Goal: Task Accomplishment & Management: Complete application form

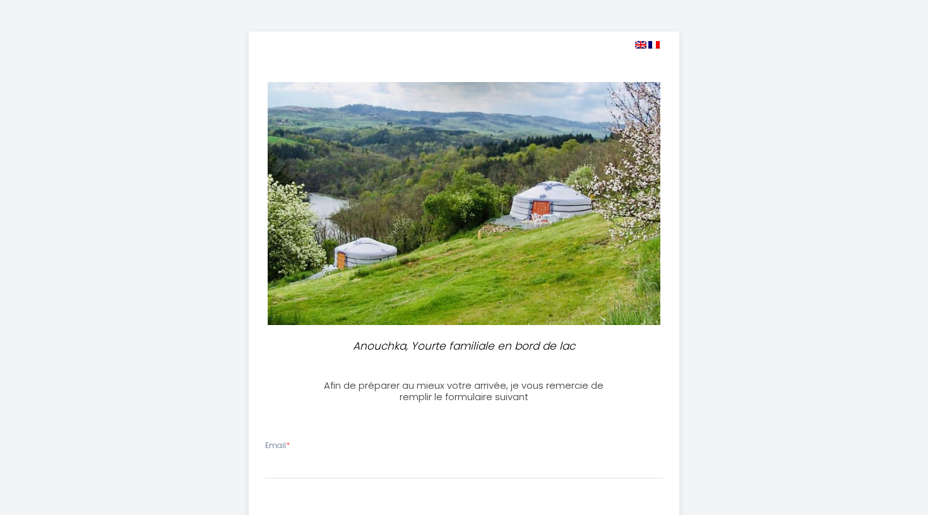
select select
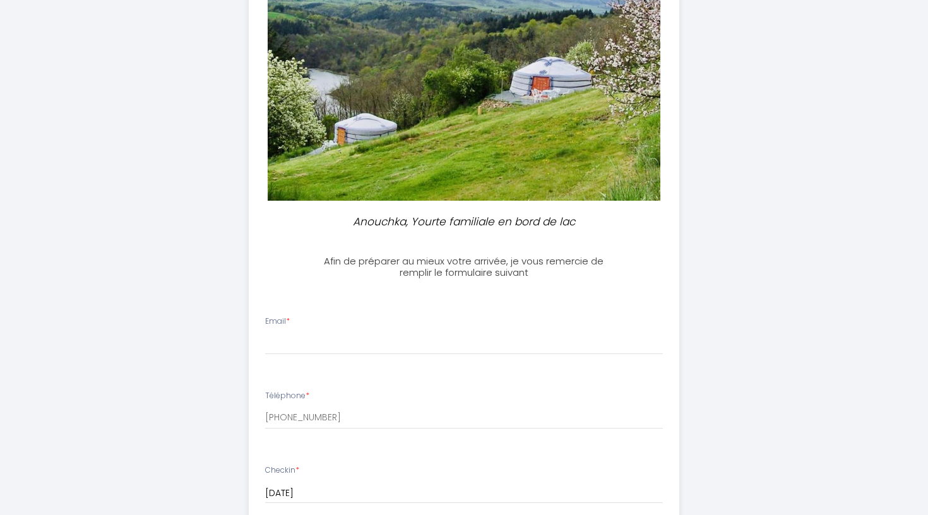
scroll to position [157, 0]
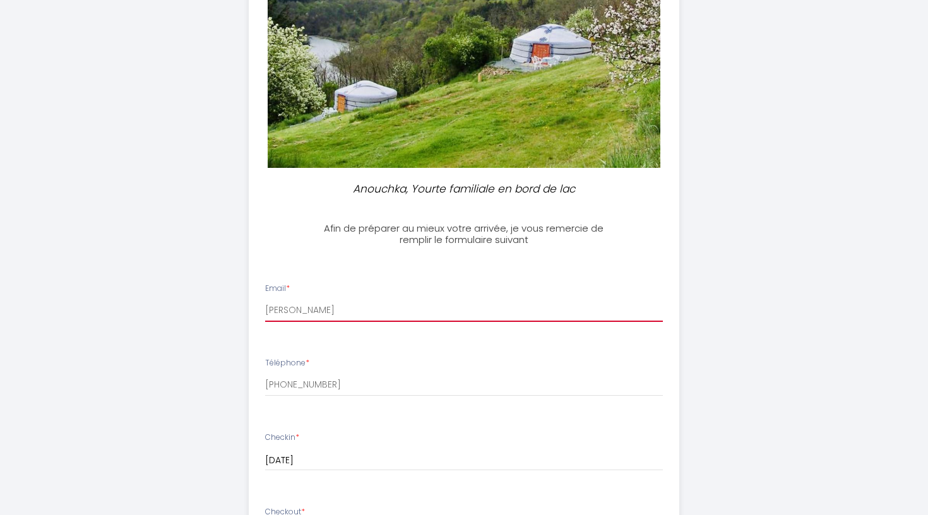
type input "[PERSON_NAME]"
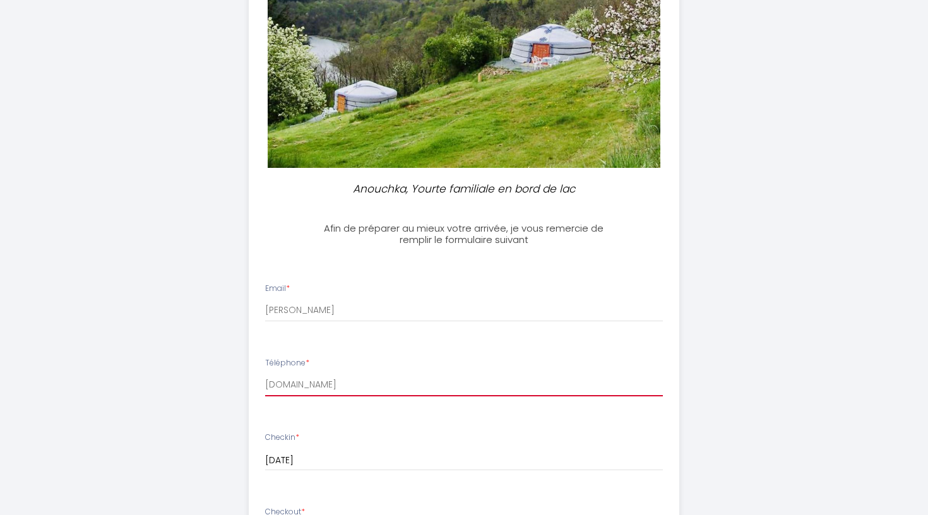
type input "[DOMAIN_NAME]"
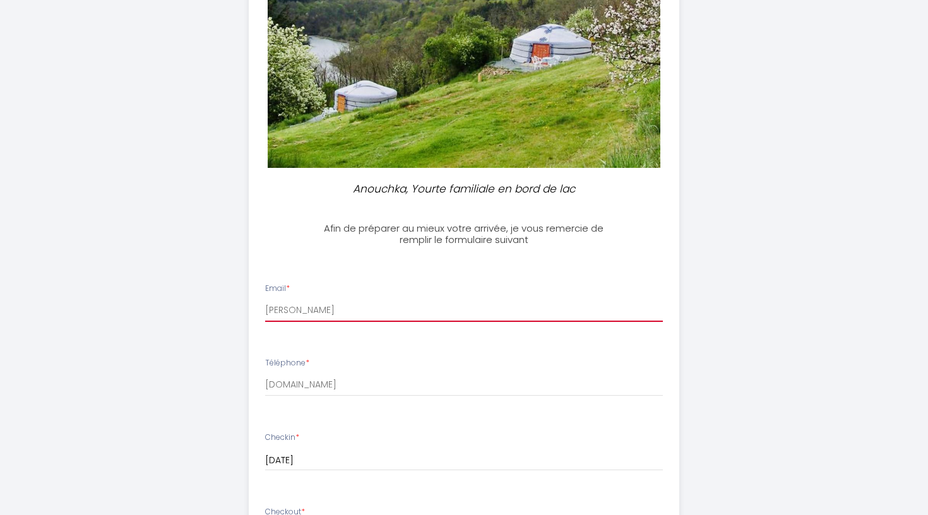
click at [341, 311] on input "[PERSON_NAME]" at bounding box center [464, 310] width 398 height 23
type input "[PERSON_NAME][EMAIL_ADDRESS][DOMAIN_NAME]"
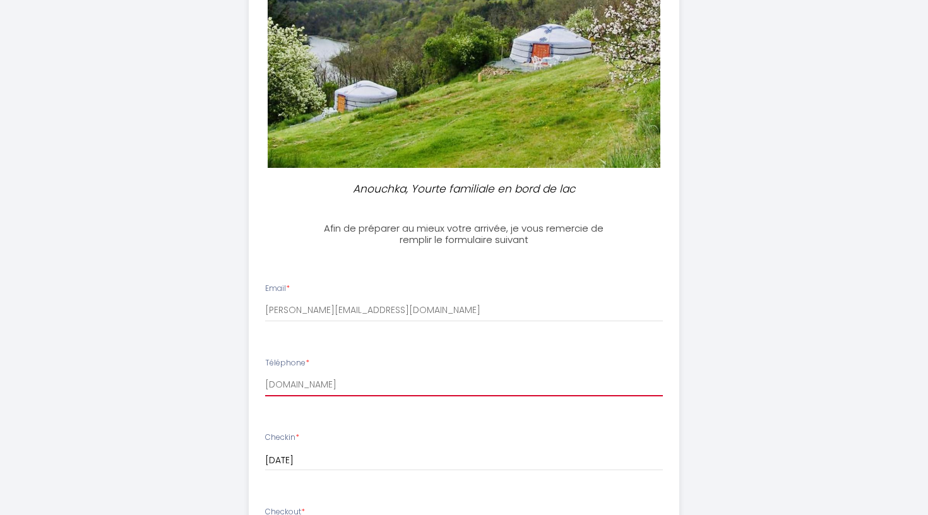
drag, startPoint x: 302, startPoint y: 382, endPoint x: 240, endPoint y: 382, distance: 62.5
click at [240, 382] on div "Anouchka, Yourte familiale en bord de lac Afin de préparer au mieux votre arriv…" at bounding box center [464, 451] width 646 height 1217
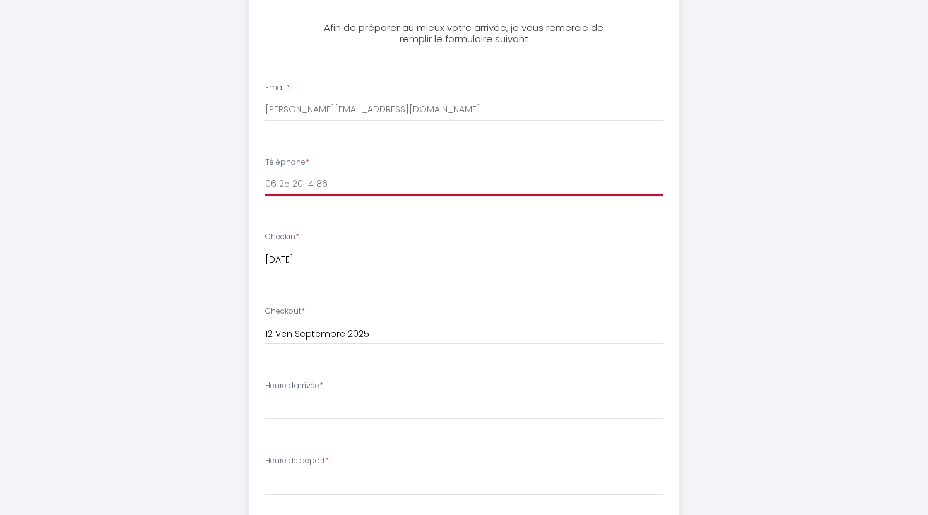
scroll to position [361, 0]
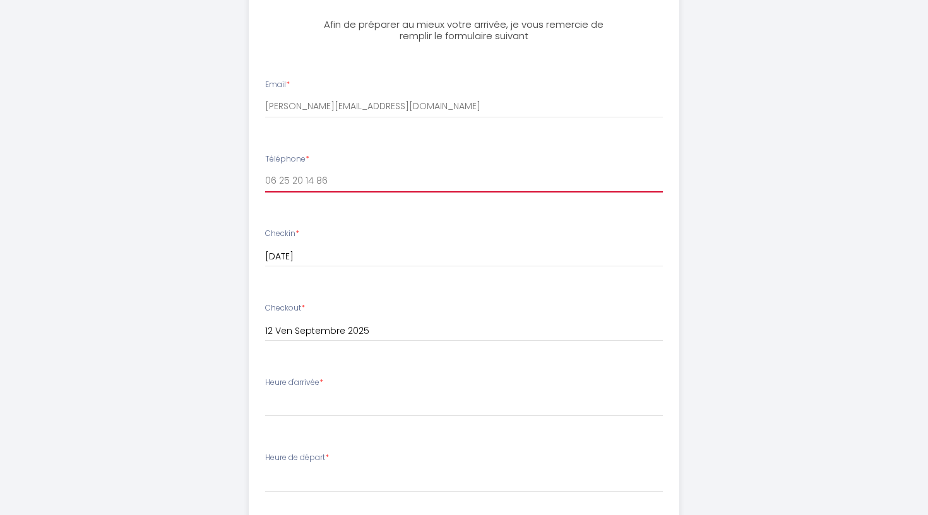
type input "06 25 20 14 86"
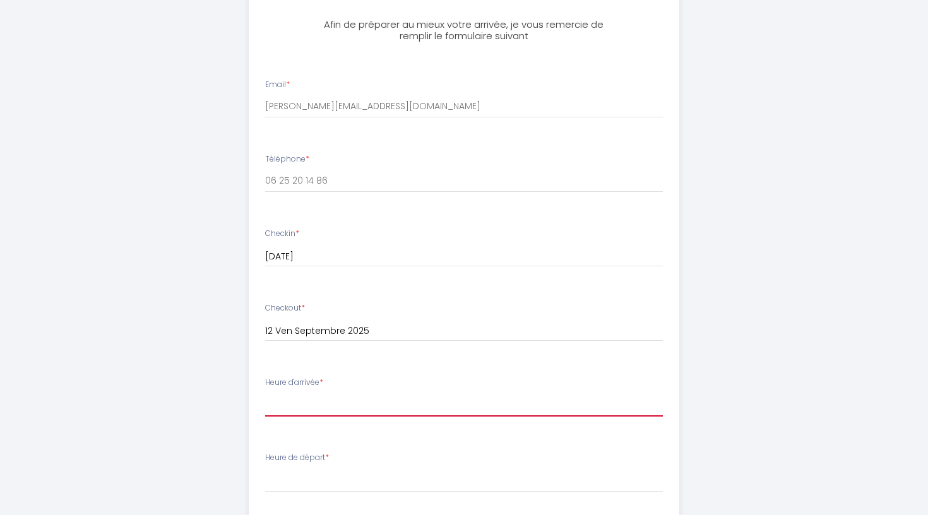
select select "19:00"
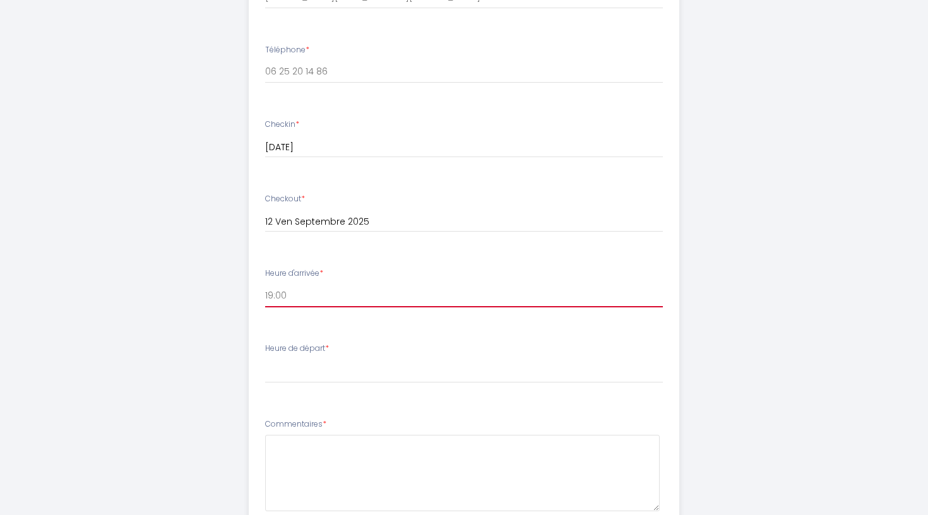
scroll to position [479, 0]
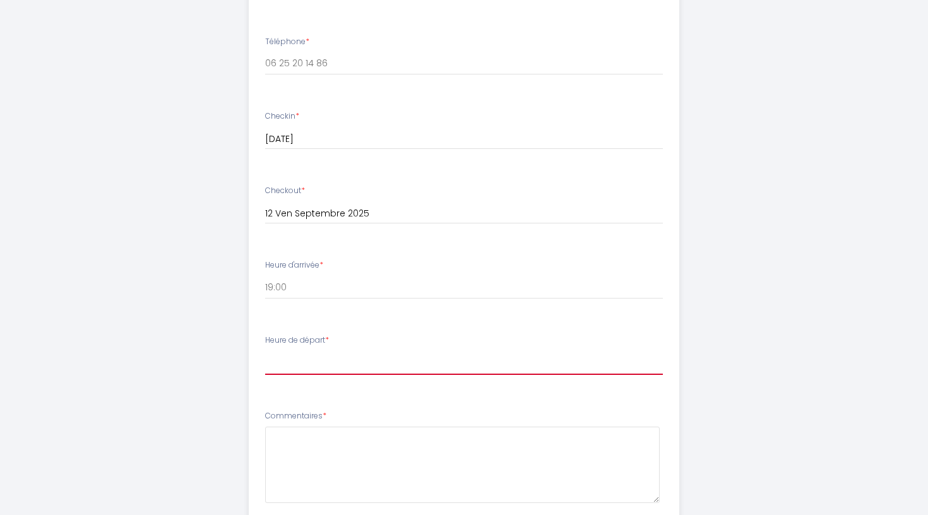
select select "10:00"
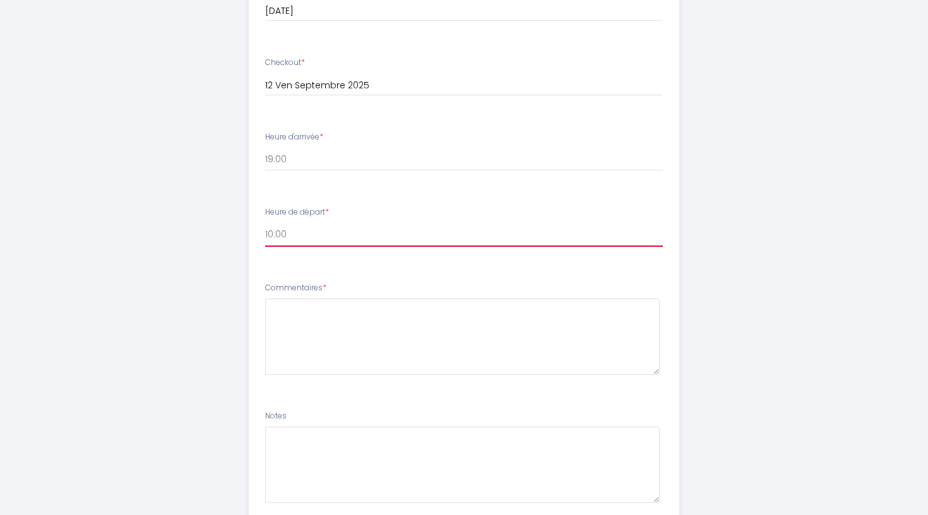
scroll to position [615, 0]
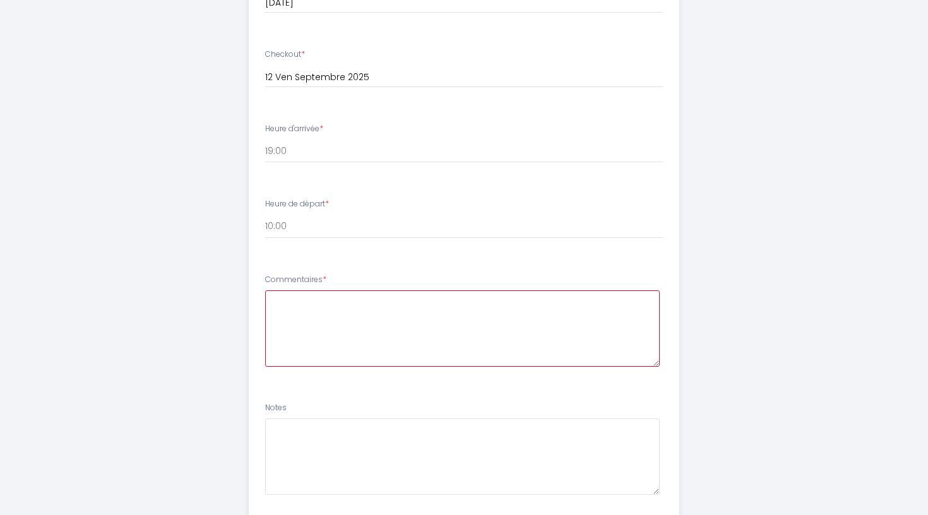
click at [309, 296] on textarea at bounding box center [462, 328] width 395 height 76
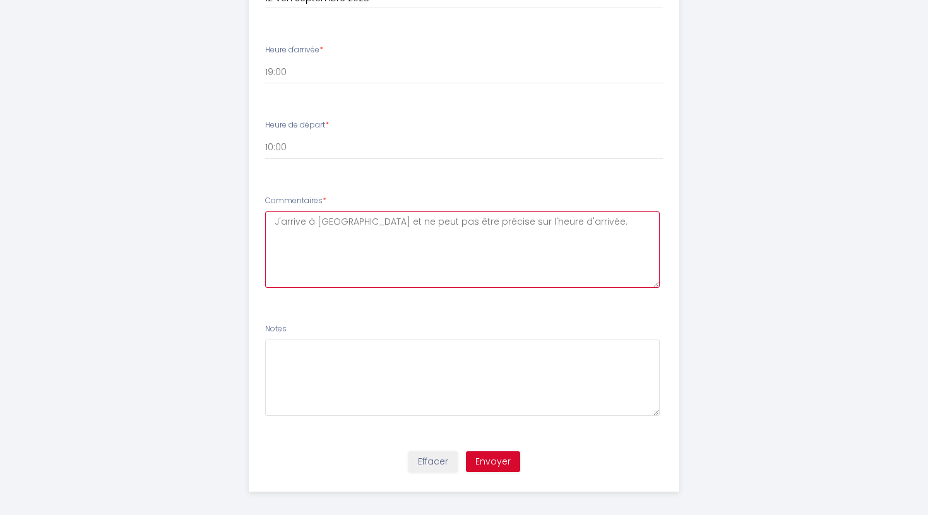
scroll to position [693, 0]
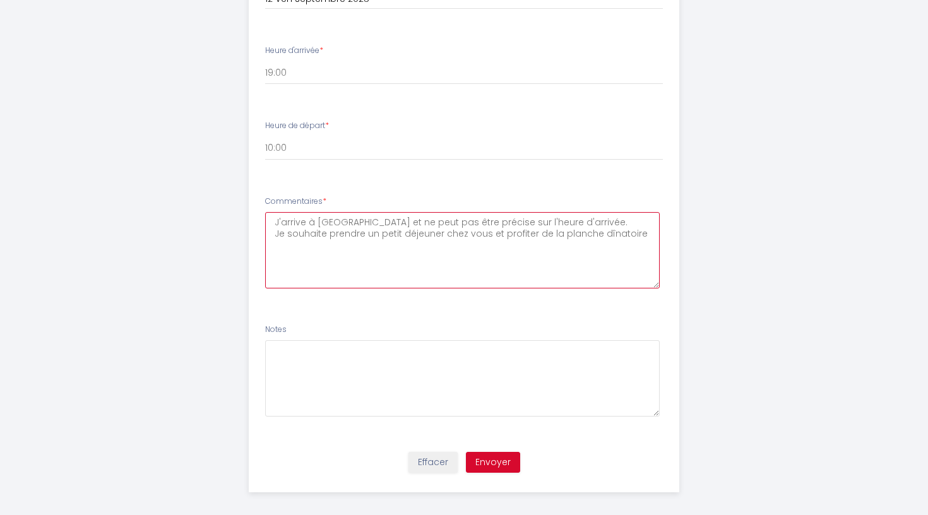
drag, startPoint x: 486, startPoint y: 228, endPoint x: 650, endPoint y: 229, distance: 164.1
click at [650, 229] on textarea "J'arrive à [GEOGRAPHIC_DATA] et ne peut pas être précise sur l'heure d'arrivée.…" at bounding box center [462, 250] width 395 height 76
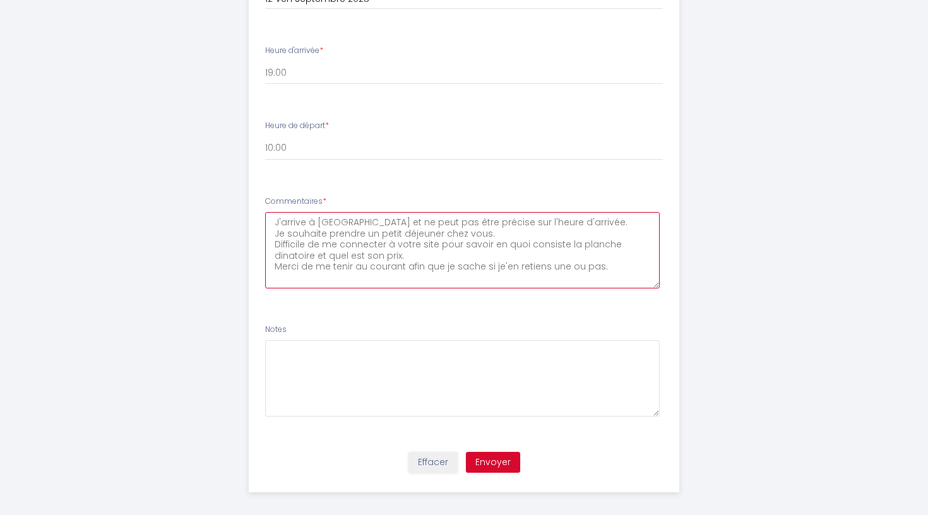
click at [274, 261] on textarea "J'arrive à [GEOGRAPHIC_DATA] et ne peut pas être précise sur l'heure d'arrivée.…" at bounding box center [462, 250] width 395 height 76
drag, startPoint x: 387, startPoint y: 238, endPoint x: 435, endPoint y: 239, distance: 48.0
click at [435, 239] on textarea "J'arrive à [GEOGRAPHIC_DATA] et ne peut pas être précise sur l'heure d'arrivée.…" at bounding box center [462, 250] width 395 height 76
drag, startPoint x: 310, startPoint y: 251, endPoint x: 547, endPoint y: 259, distance: 237.5
click at [547, 259] on textarea "J'arrive à [GEOGRAPHIC_DATA] et ne peut pas être précise sur l'heure d'arrivée.…" at bounding box center [462, 250] width 395 height 76
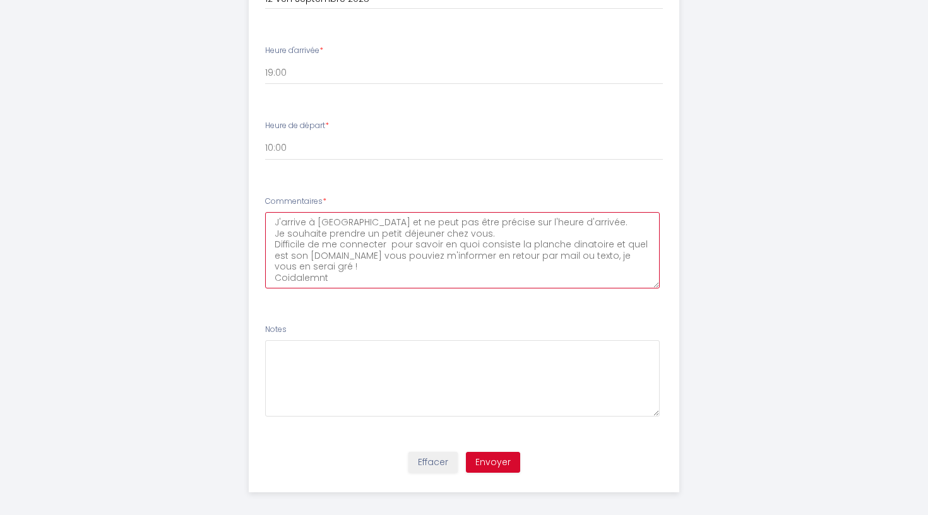
click at [289, 262] on textarea "J'arrive à [GEOGRAPHIC_DATA] et ne peut pas être précise sur l'heure d'arrivée.…" at bounding box center [462, 250] width 395 height 76
type textarea "J'arrive à [GEOGRAPHIC_DATA] et ne peut pas être précise sur l'heure d'arrivée.…"
click at [482, 452] on button "Envoyer" at bounding box center [493, 462] width 54 height 21
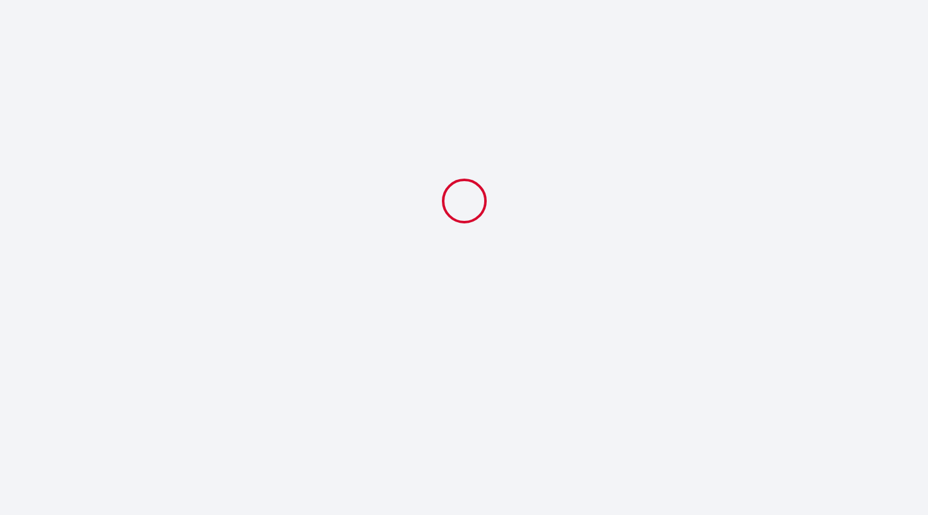
select select "19:00"
select select "10:00"
